Goal: Communication & Community: Answer question/provide support

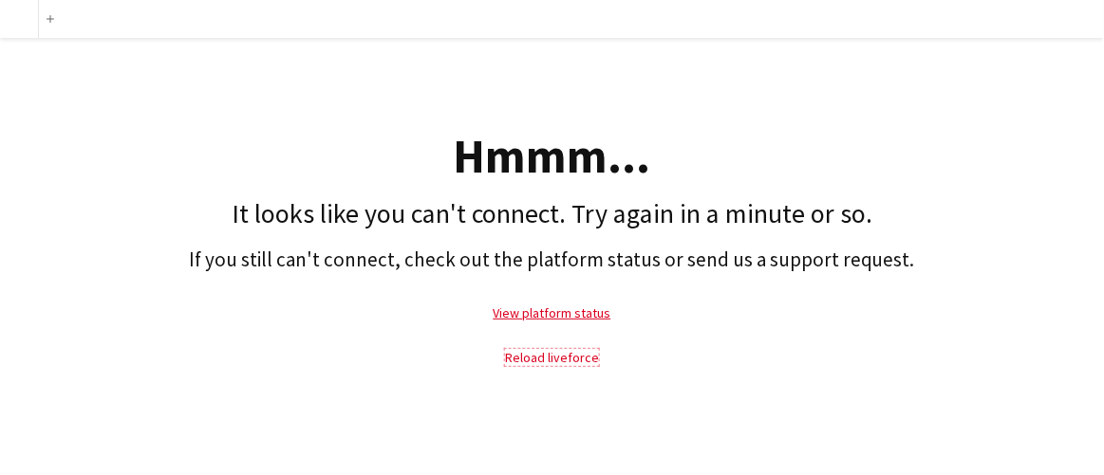
click at [554, 361] on link "Reload liveforce" at bounding box center [552, 357] width 94 height 17
click at [548, 361] on link "Reload liveforce" at bounding box center [552, 357] width 94 height 17
click at [576, 357] on link "Reload liveforce" at bounding box center [552, 357] width 94 height 17
click at [549, 358] on link "Reload liveforce" at bounding box center [552, 357] width 94 height 17
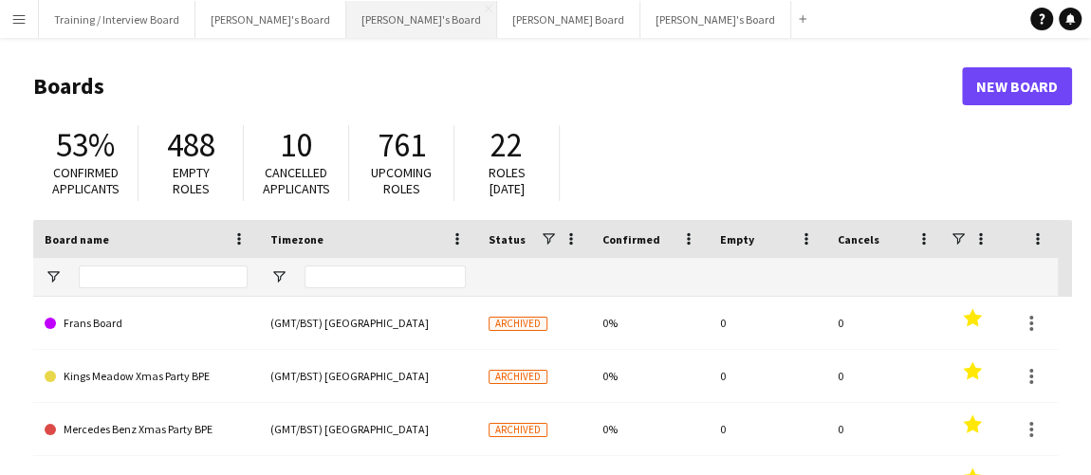
click at [346, 15] on button "[PERSON_NAME]'s Board Close" at bounding box center [421, 19] width 151 height 37
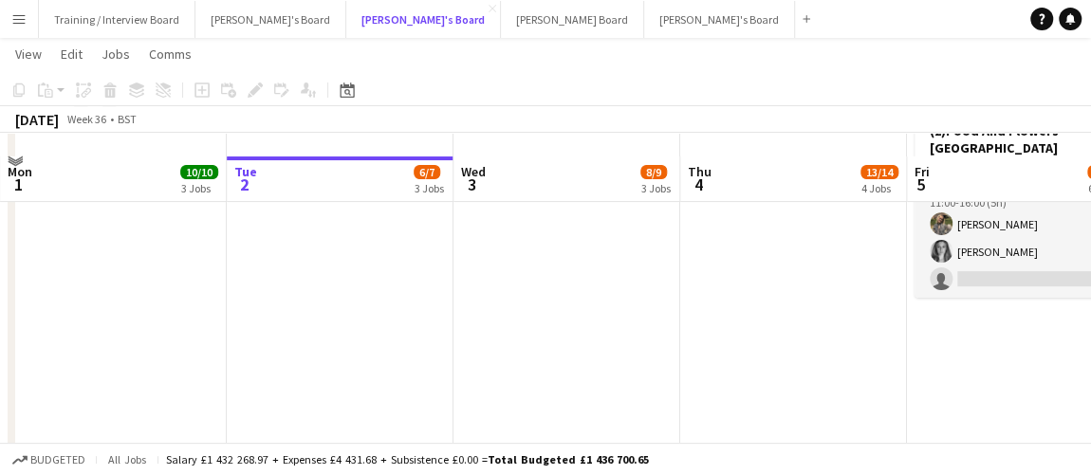
scroll to position [172, 0]
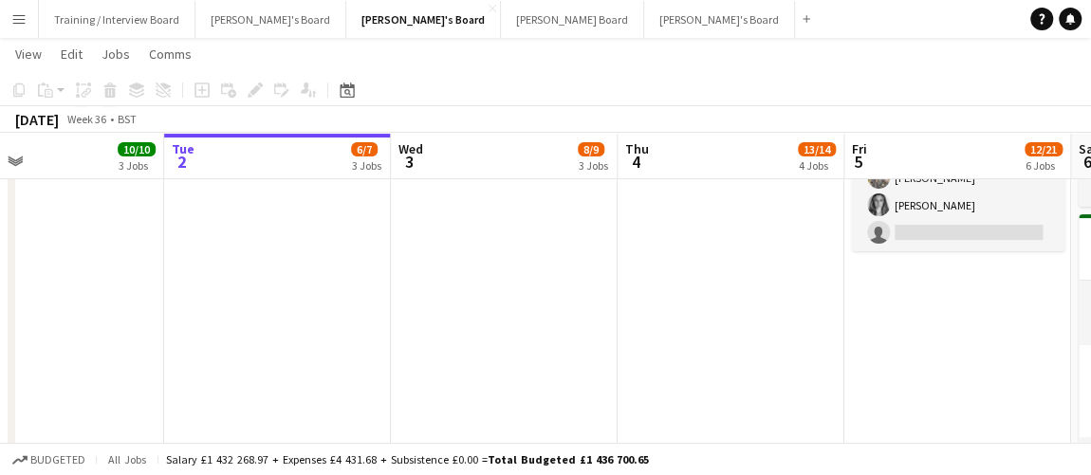
drag, startPoint x: 657, startPoint y: 347, endPoint x: 591, endPoint y: 344, distance: 65.5
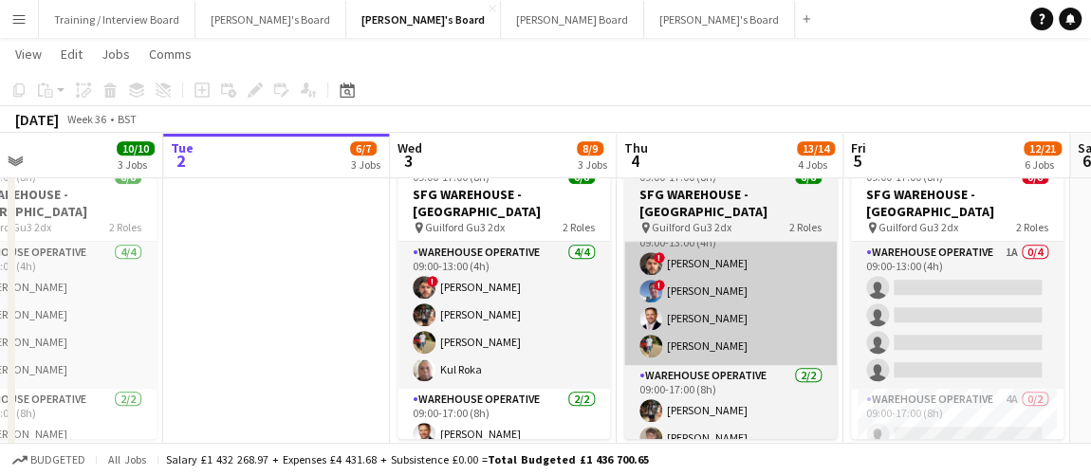
scroll to position [0, 502]
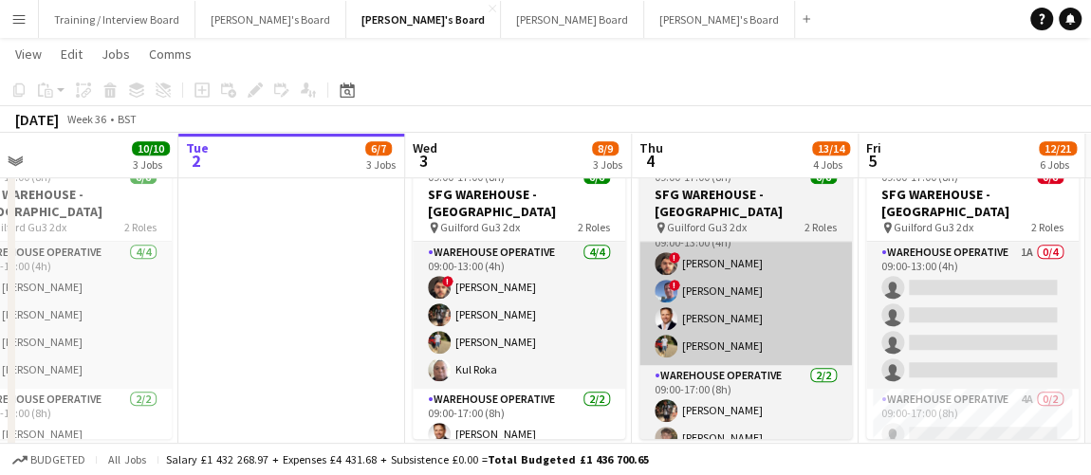
click at [733, 341] on app-calendar-viewport "Sat 30 5/5 2 Jobs Sun 31 2/2 1 Job Mon 1 10/10 3 Jobs Tue 2 6/7 3 Jobs Wed 3 8/…" at bounding box center [545, 485] width 1091 height 2028
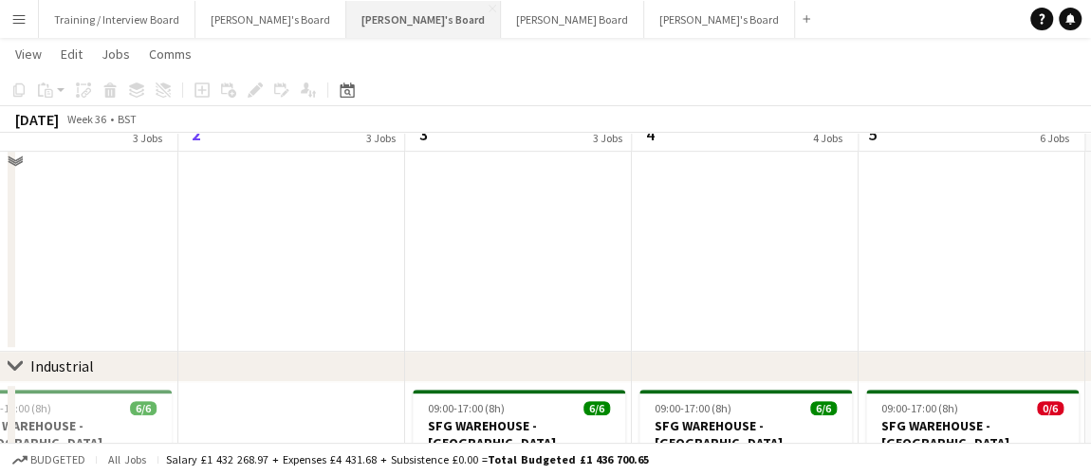
scroll to position [344, 0]
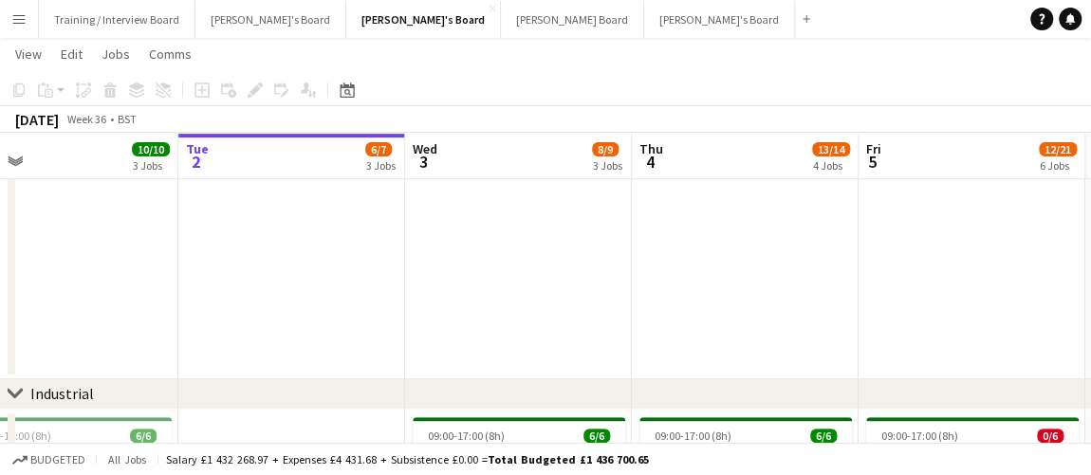
click at [12, 27] on button "Menu" at bounding box center [19, 19] width 38 height 38
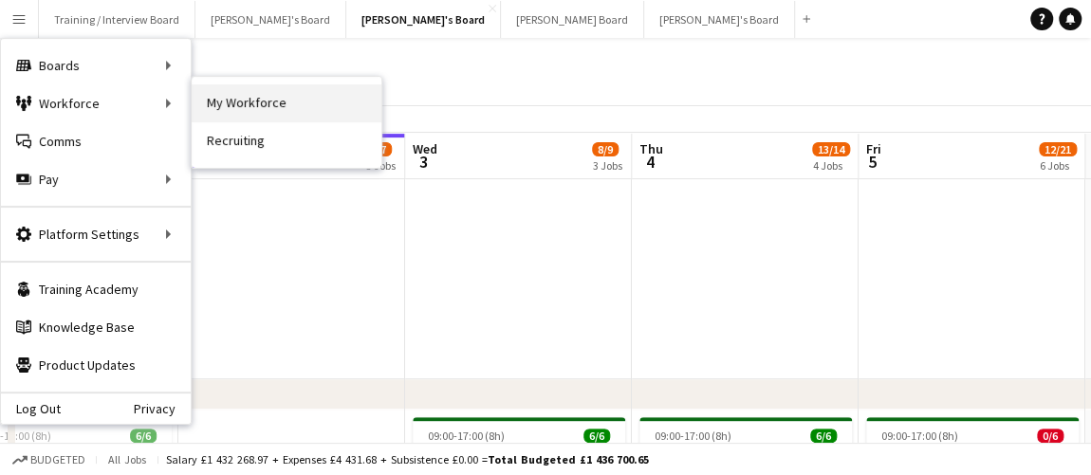
click at [234, 104] on link "My Workforce" at bounding box center [287, 103] width 190 height 38
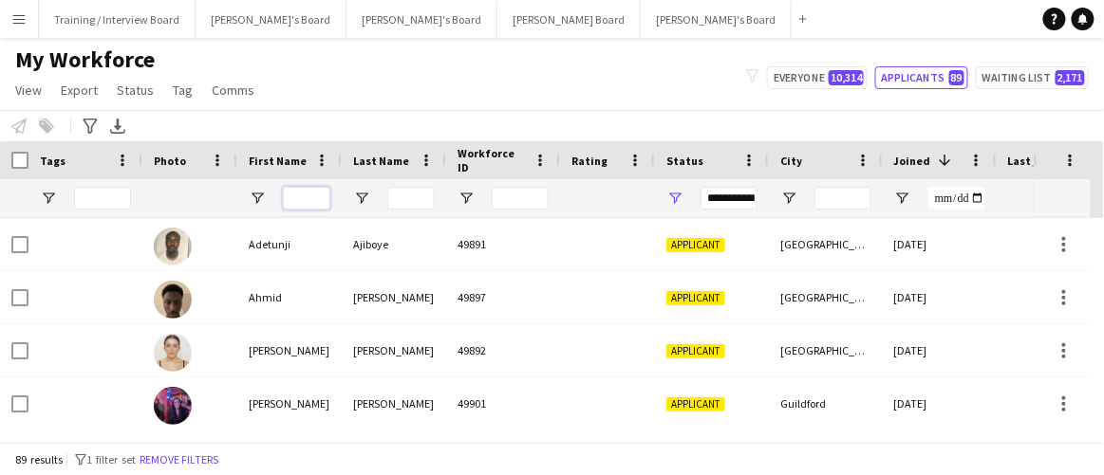
click at [325, 192] on input "First Name Filter Input" at bounding box center [306, 198] width 47 height 23
type input "*"
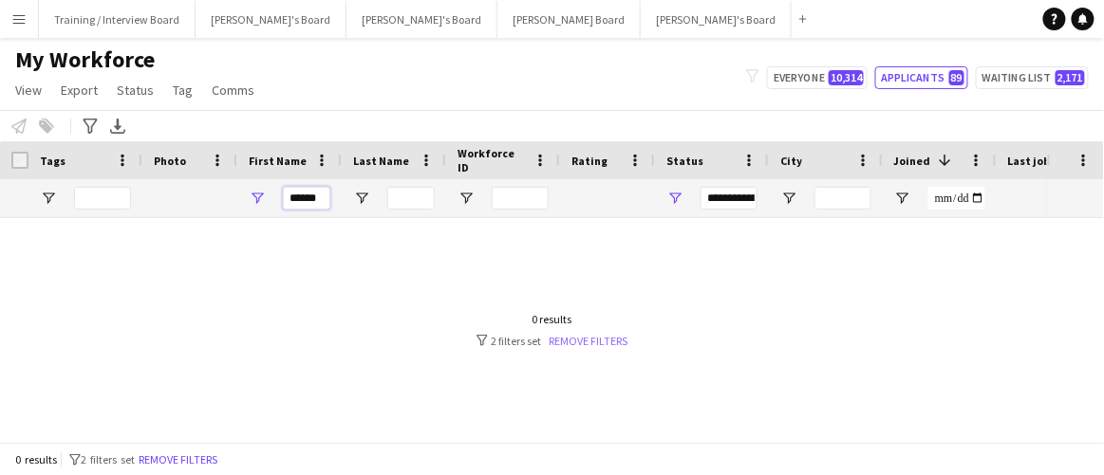
type input "******"
click at [589, 340] on link "Remove filters" at bounding box center [588, 341] width 79 height 14
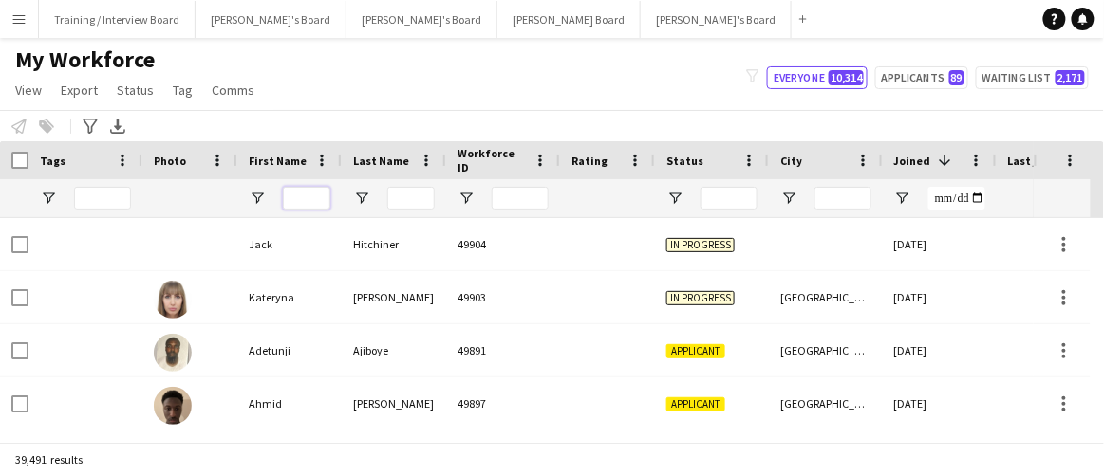
click at [308, 197] on input "First Name Filter Input" at bounding box center [306, 198] width 47 height 23
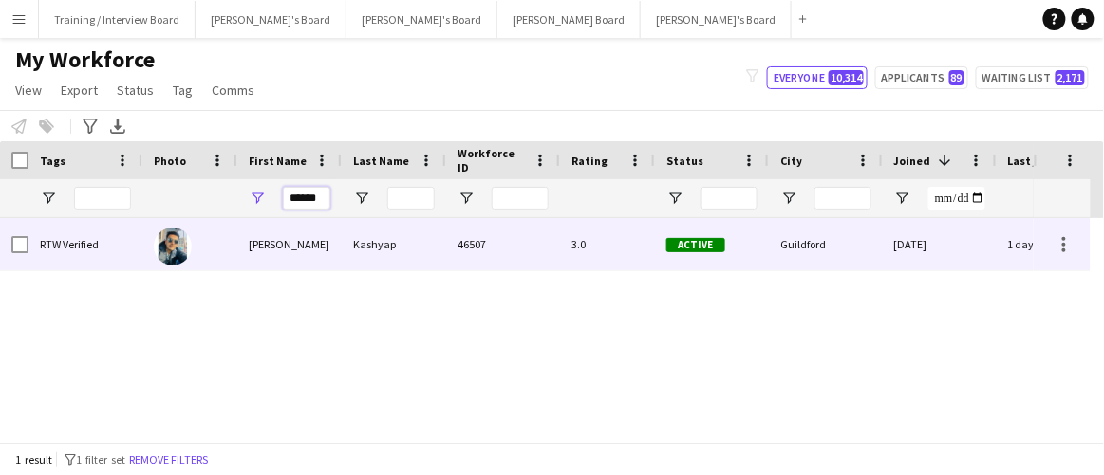
type input "******"
click at [372, 246] on div "Kashyap" at bounding box center [394, 244] width 104 height 52
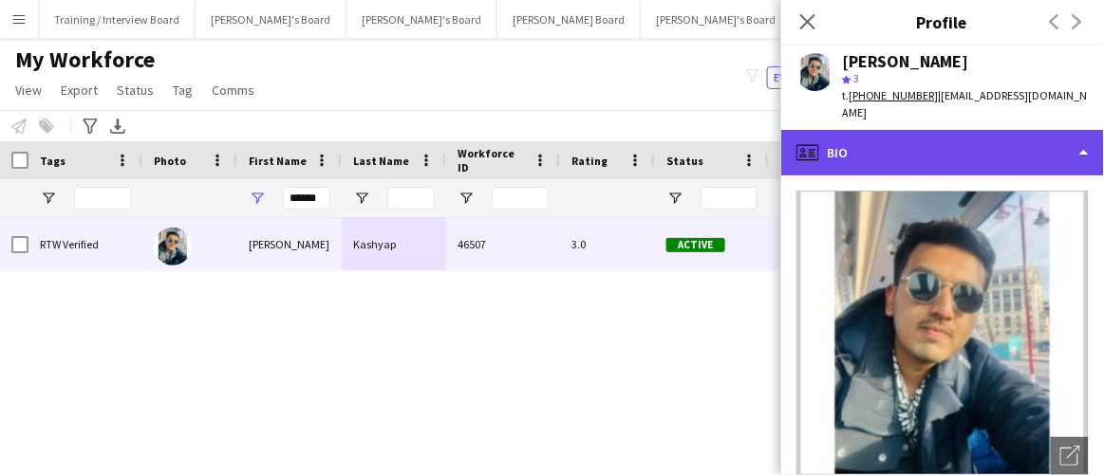
click at [959, 139] on div "profile Bio" at bounding box center [942, 153] width 323 height 46
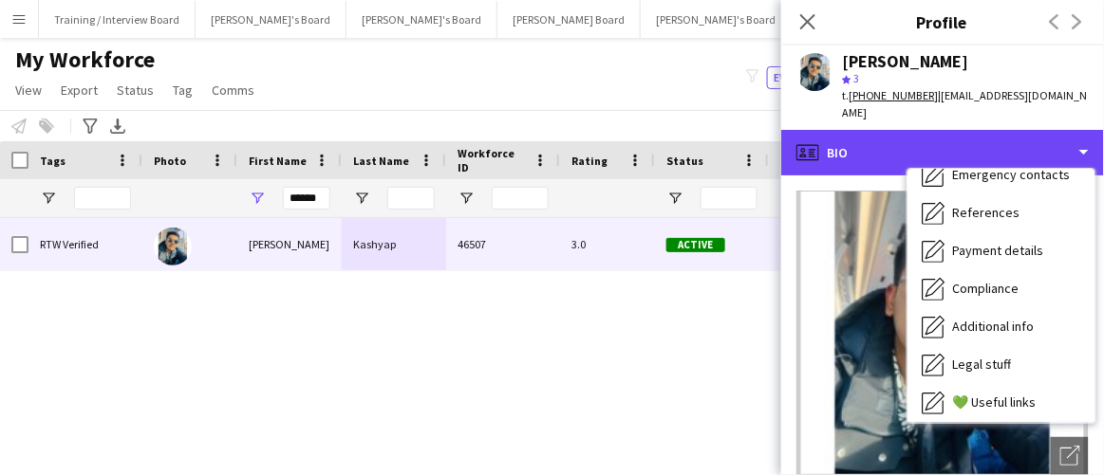
scroll to position [253, 0]
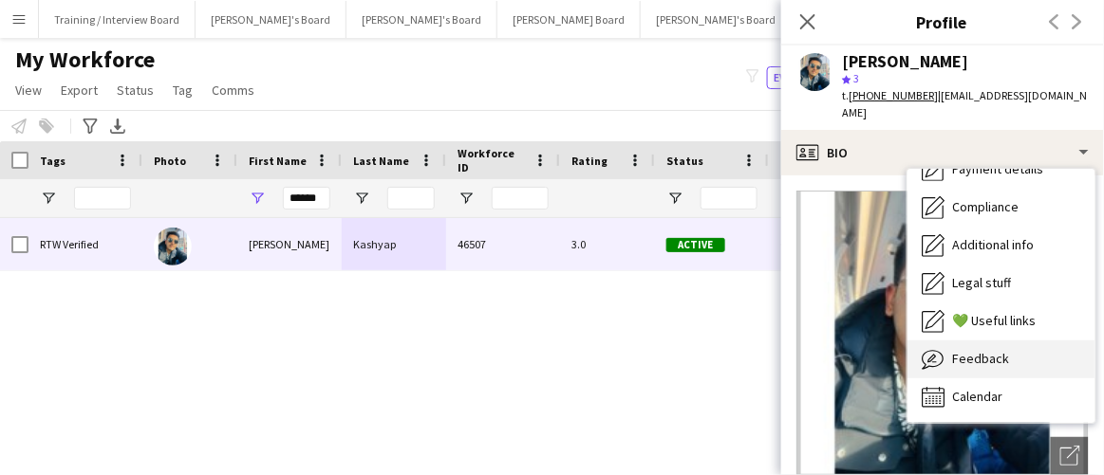
click at [979, 354] on div "Feedback Feedback" at bounding box center [1001, 360] width 188 height 38
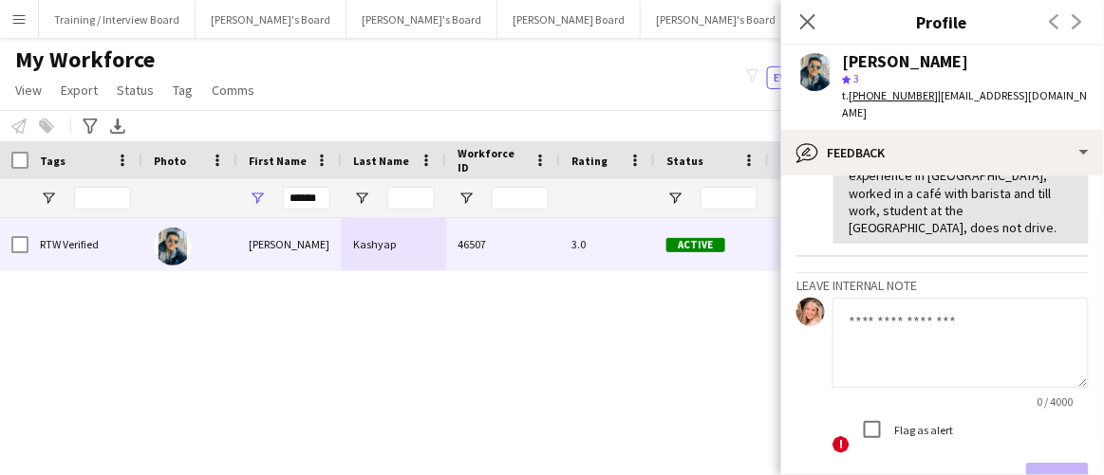
scroll to position [334, 0]
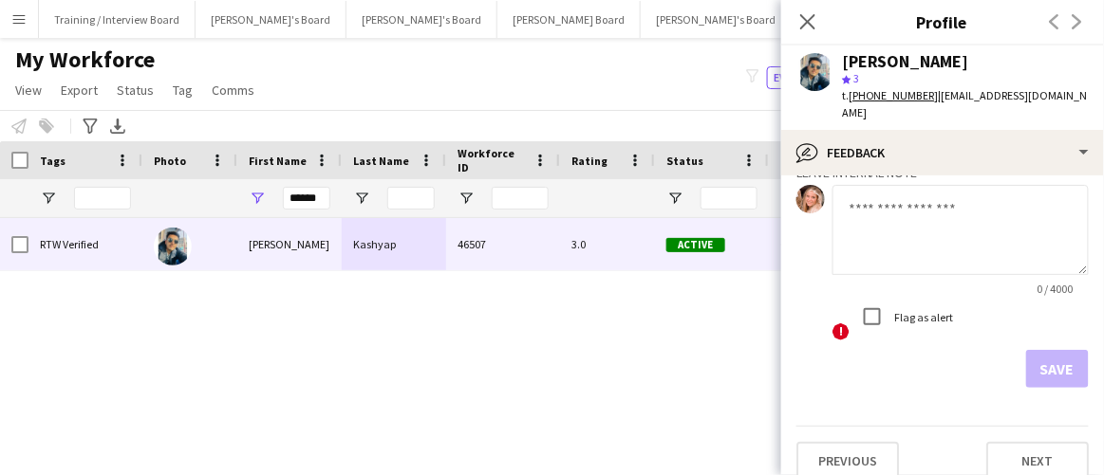
drag, startPoint x: 889, startPoint y: 218, endPoint x: 874, endPoint y: 263, distance: 47.1
click at [889, 217] on textarea at bounding box center [960, 230] width 256 height 90
click at [901, 164] on h3 "Leave internal note" at bounding box center [942, 172] width 292 height 17
click at [901, 198] on textarea at bounding box center [960, 230] width 256 height 90
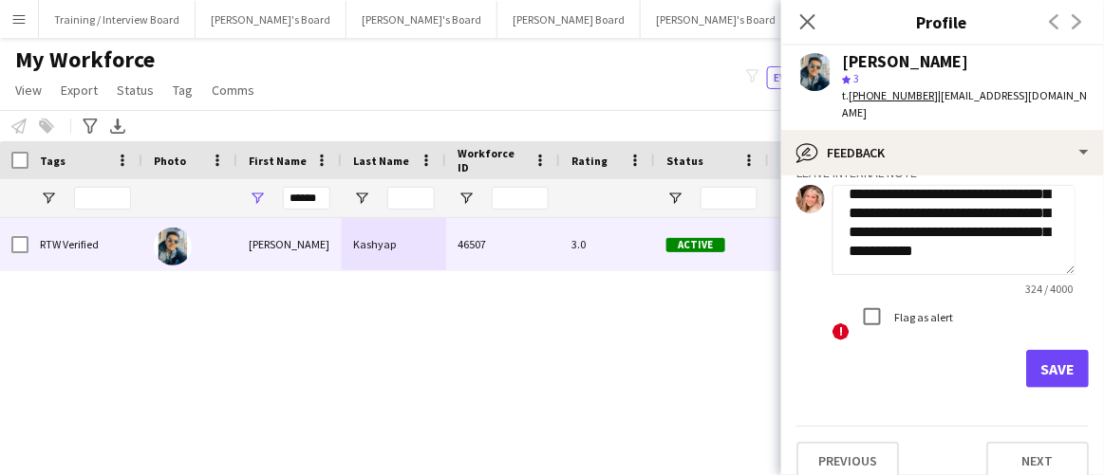
scroll to position [152, 0]
type textarea "**********"
click at [1039, 350] on button "Save" at bounding box center [1057, 369] width 63 height 38
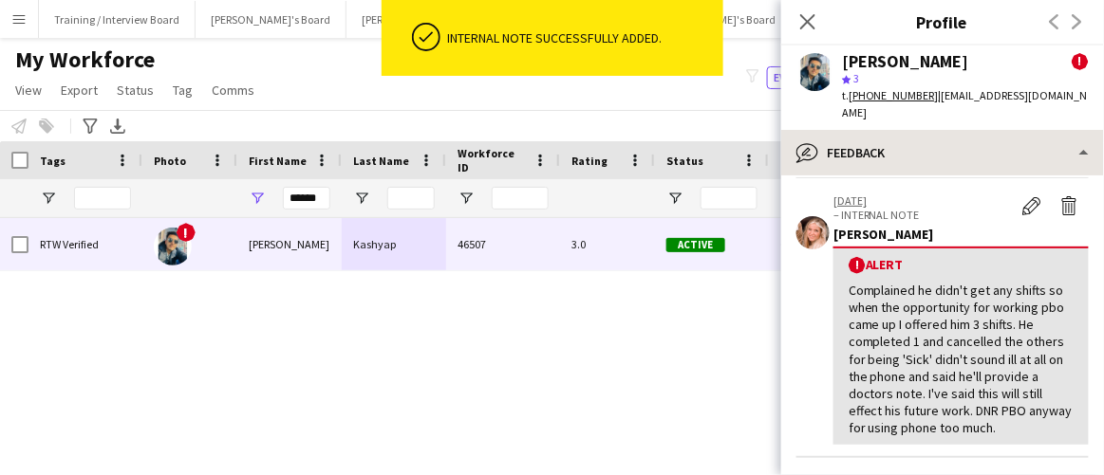
scroll to position [0, 0]
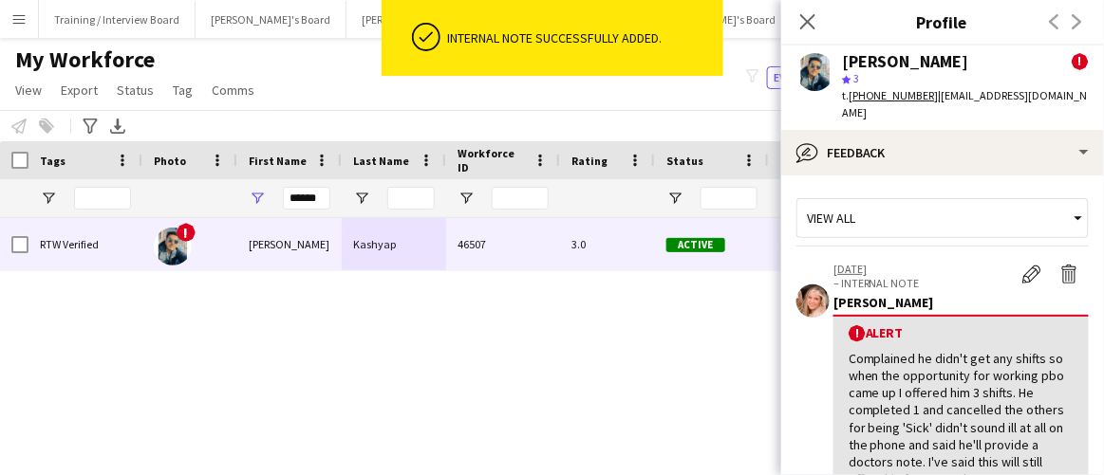
click at [483, 415] on div "RTW Verified ! [PERSON_NAME] 46507 3.0 Active [GEOGRAPHIC_DATA] [DATE] 1 day 2 …" at bounding box center [523, 323] width 1047 height 211
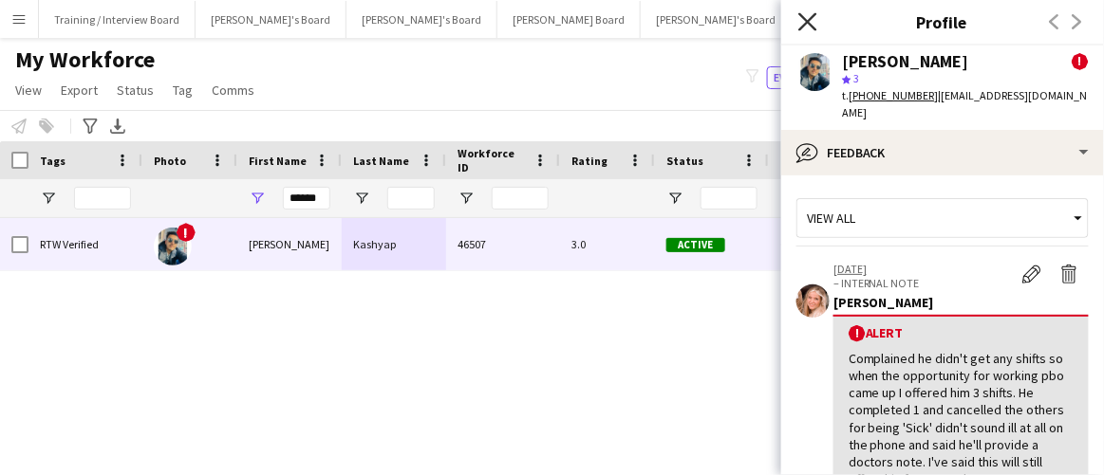
click at [804, 19] on icon "Close pop-in" at bounding box center [807, 21] width 18 height 18
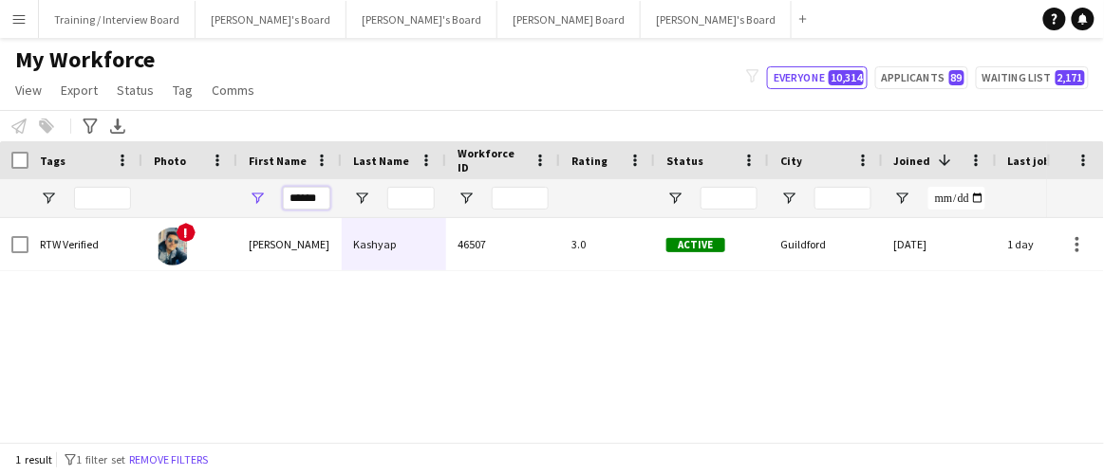
click at [297, 187] on input "******" at bounding box center [306, 198] width 47 height 23
